Goal: Task Accomplishment & Management: Complete application form

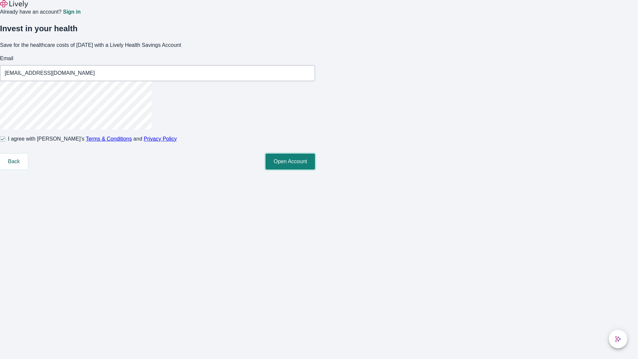
click at [315, 169] on button "Open Account" at bounding box center [290, 161] width 50 height 16
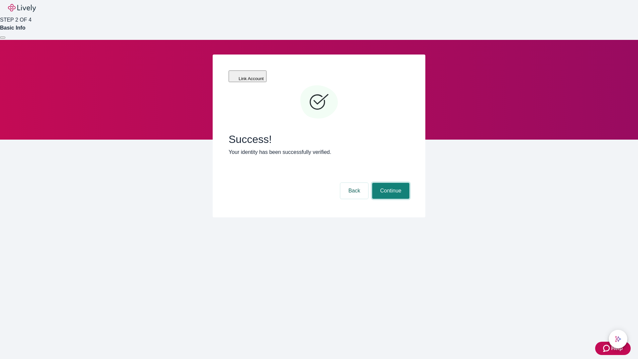
click at [390, 183] on button "Continue" at bounding box center [390, 191] width 37 height 16
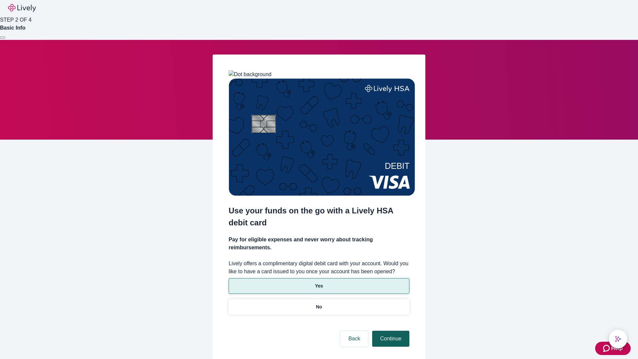
click at [319, 303] on p "No" at bounding box center [319, 306] width 6 height 7
click at [390, 331] on button "Continue" at bounding box center [390, 339] width 37 height 16
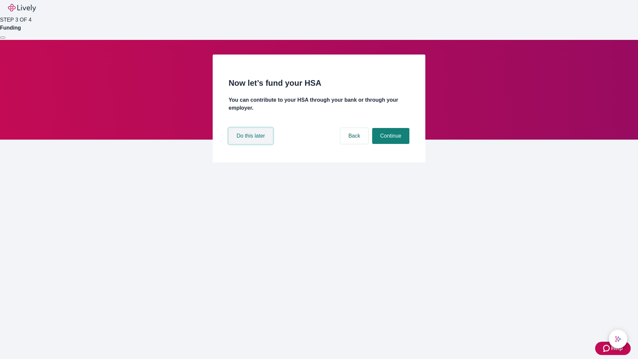
click at [252, 144] on button "Do this later" at bounding box center [251, 136] width 44 height 16
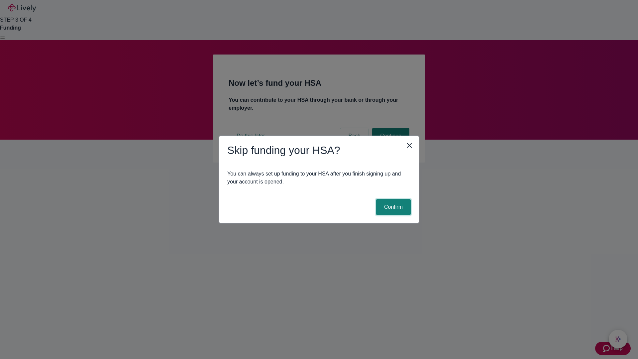
click at [392, 207] on button "Confirm" at bounding box center [393, 207] width 35 height 16
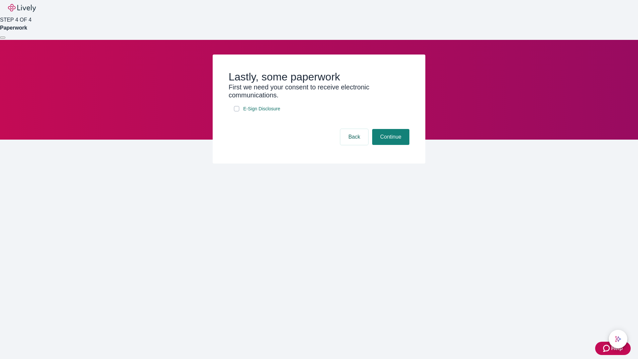
click at [237, 111] on input "E-Sign Disclosure" at bounding box center [236, 108] width 5 height 5
checkbox input "true"
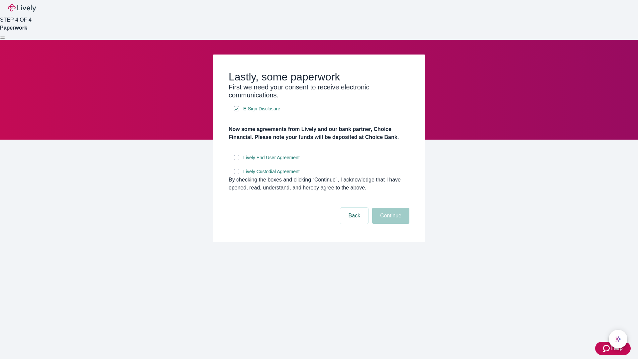
click at [237, 160] on input "Lively End User Agreement" at bounding box center [236, 157] width 5 height 5
checkbox input "true"
click at [237, 174] on input "Lively Custodial Agreement" at bounding box center [236, 171] width 5 height 5
checkbox input "true"
click at [390, 224] on button "Continue" at bounding box center [390, 216] width 37 height 16
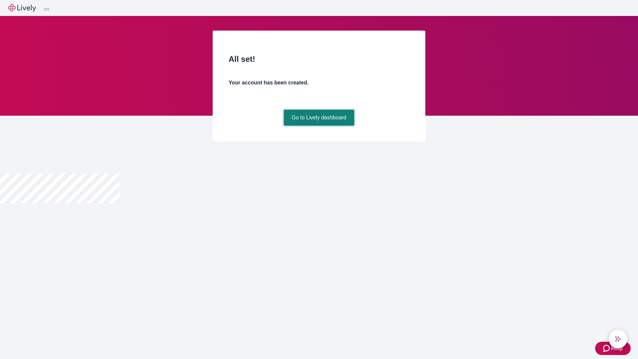
click at [319, 126] on link "Go to Lively dashboard" at bounding box center [319, 118] width 71 height 16
